Goal: Information Seeking & Learning: Stay updated

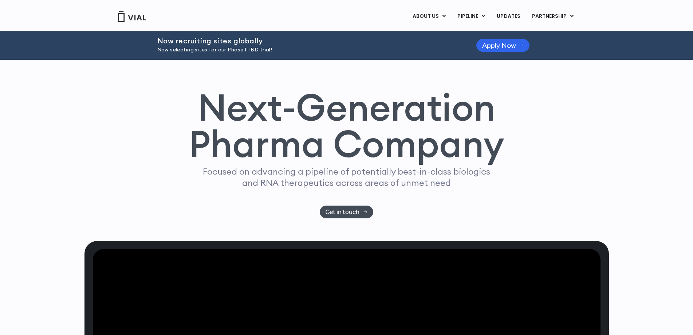
click at [507, 14] on link "UPDATES" at bounding box center [508, 16] width 35 height 12
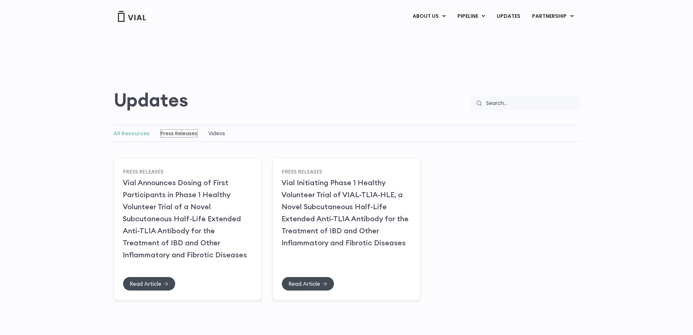
click at [175, 132] on link "Press Releases" at bounding box center [179, 133] width 37 height 7
